Goal: Task Accomplishment & Management: Manage account settings

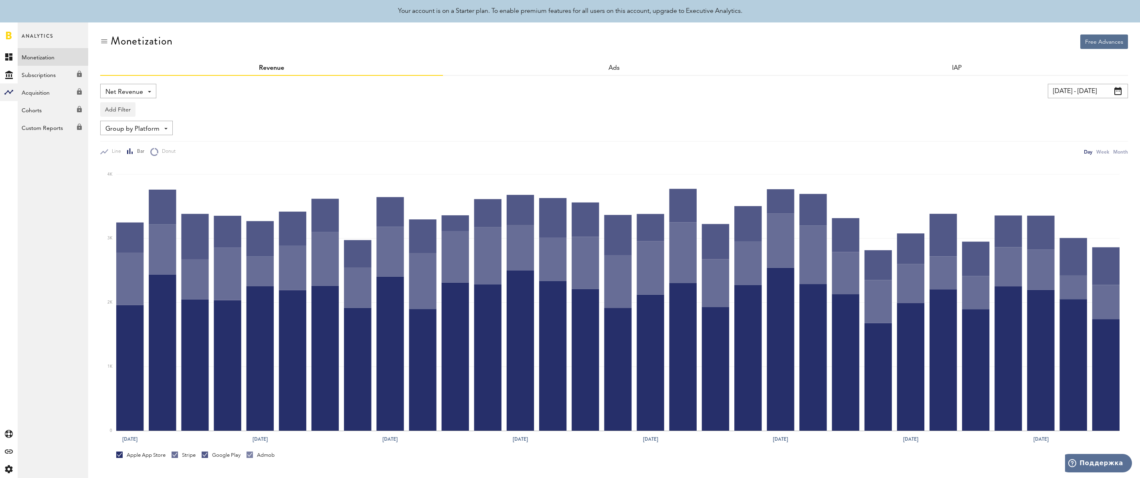
click at [10, 34] on link at bounding box center [9, 35] width 6 height 8
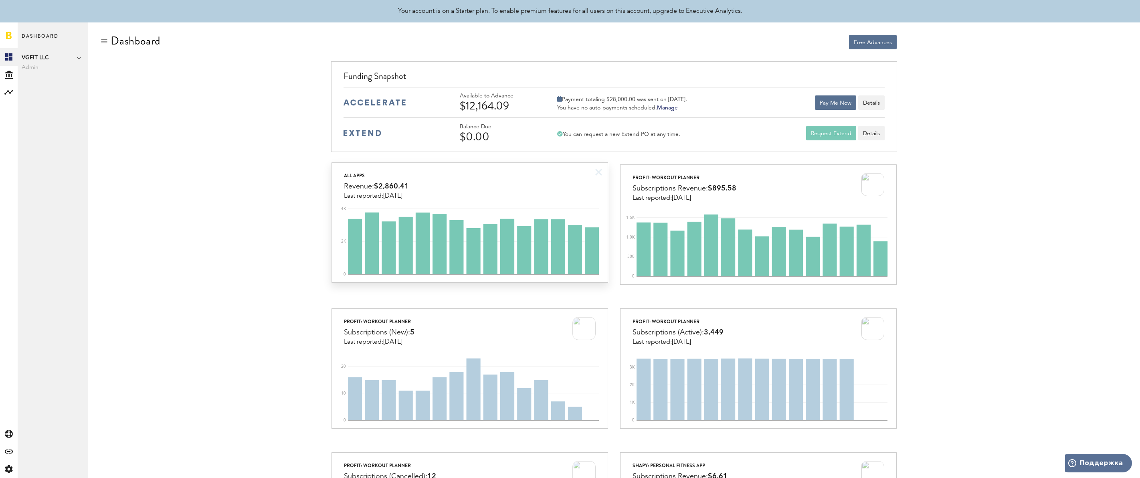
click at [495, 183] on div "All apps Revenue: $2,860.41 Last reported: [DATE]" at bounding box center [469, 181] width 275 height 37
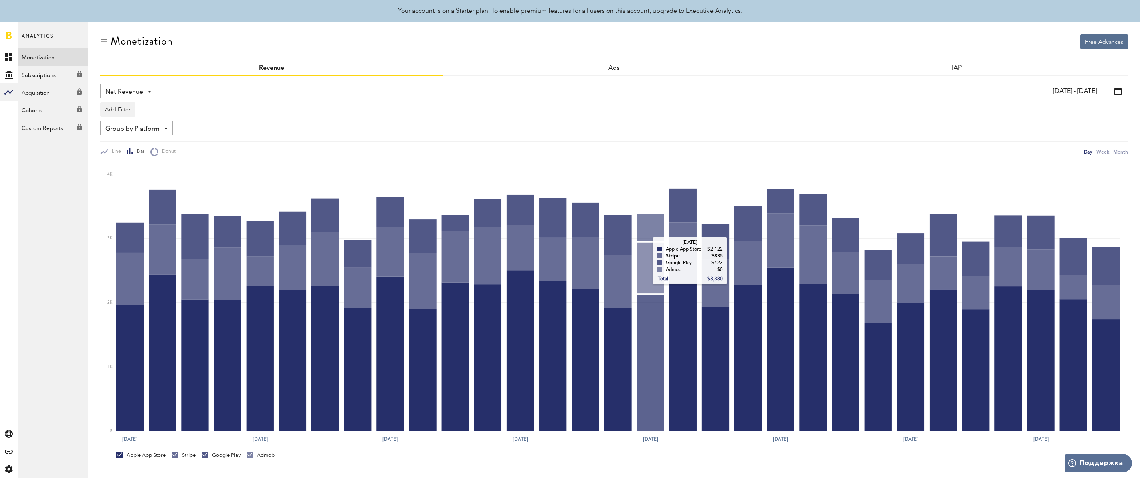
scroll to position [118, 0]
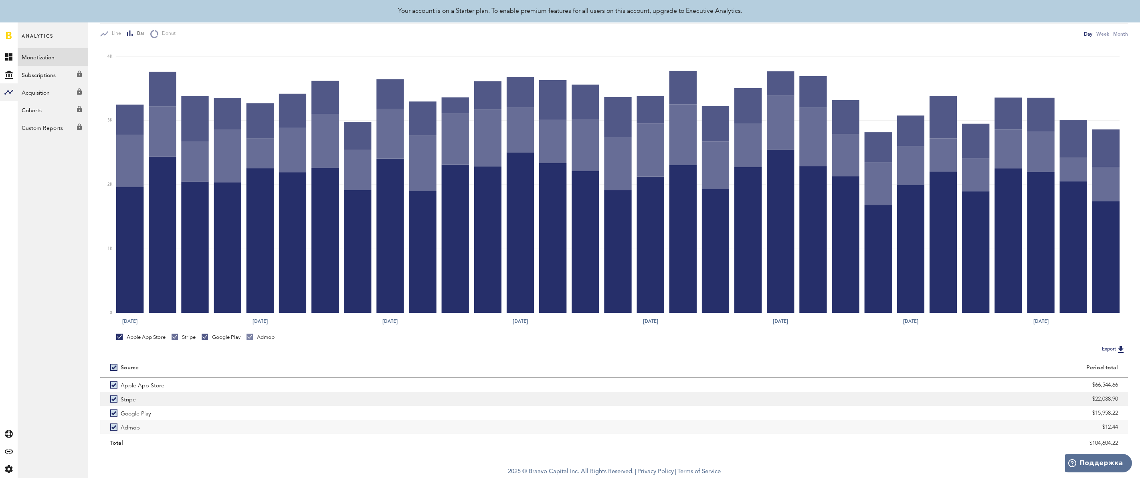
click at [113, 394] on label "Stripe" at bounding box center [357, 399] width 494 height 14
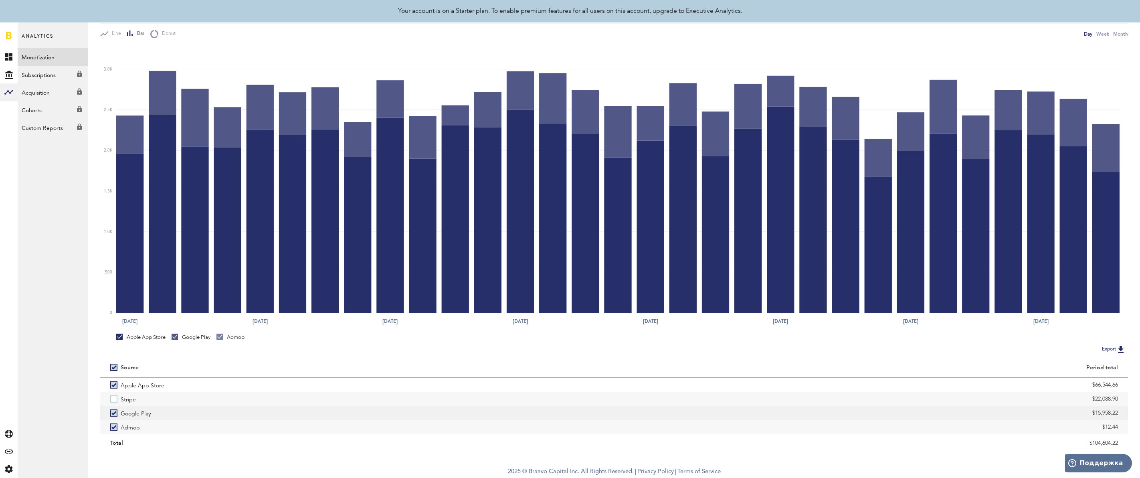
click at [113, 415] on label "Google Play" at bounding box center [357, 413] width 494 height 14
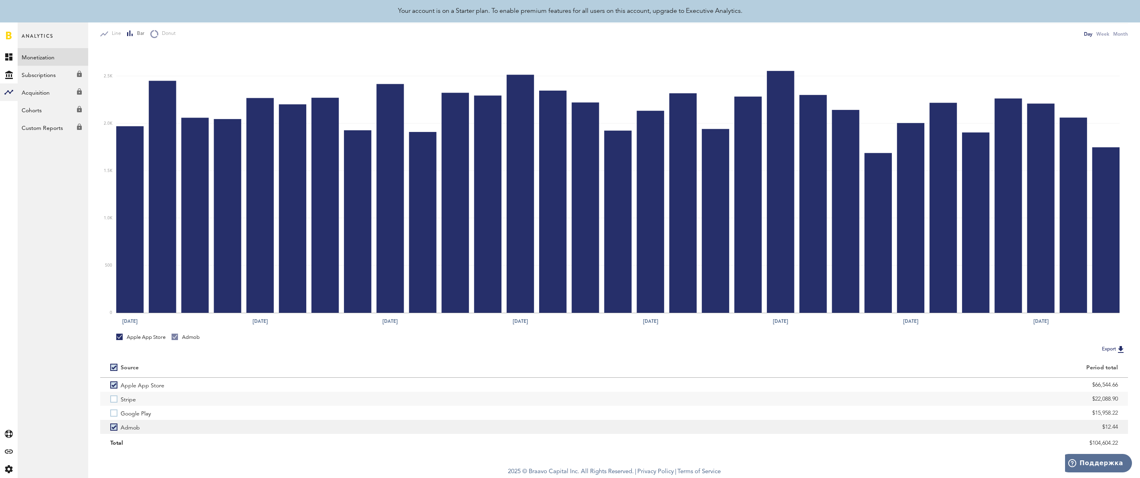
click at [113, 425] on label "Admob" at bounding box center [357, 427] width 494 height 14
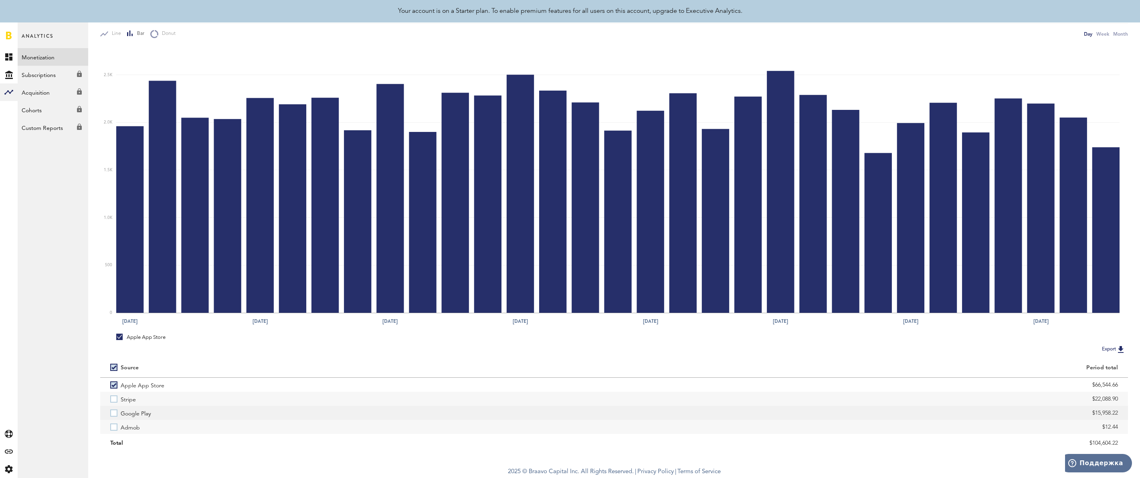
click at [114, 411] on label "Google Play" at bounding box center [357, 413] width 494 height 14
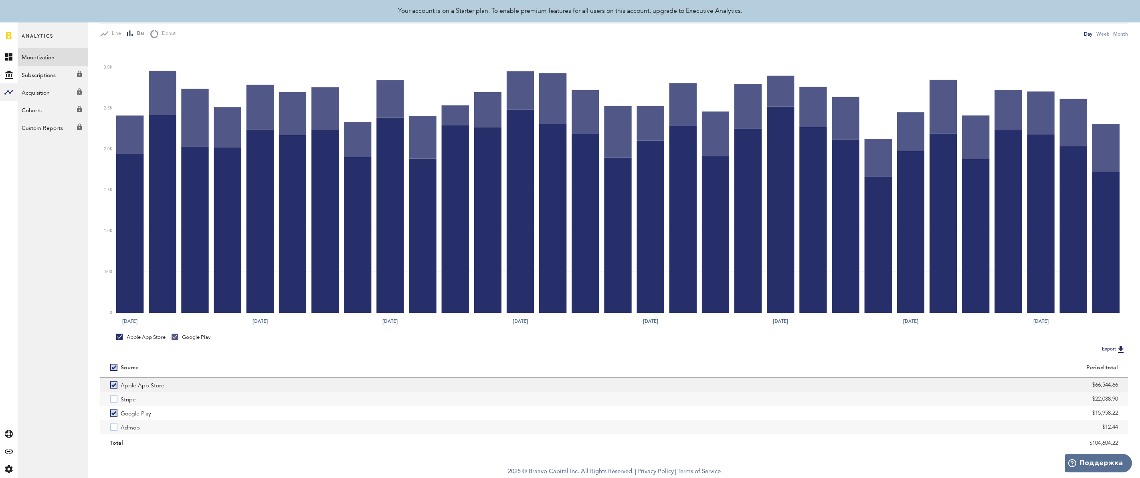
click at [113, 382] on label "Apple App Store" at bounding box center [357, 385] width 494 height 14
